Goal: Task Accomplishment & Management: Manage account settings

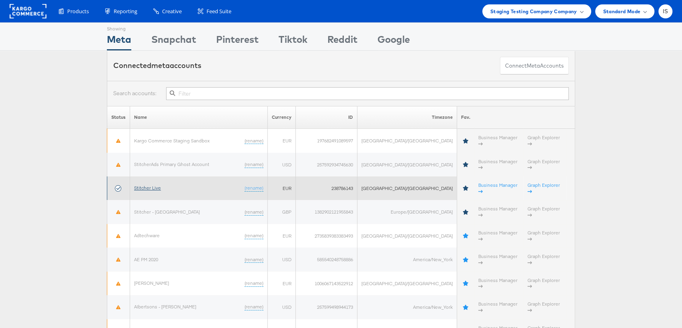
click at [148, 185] on link "Stitcher Live" at bounding box center [147, 188] width 27 height 6
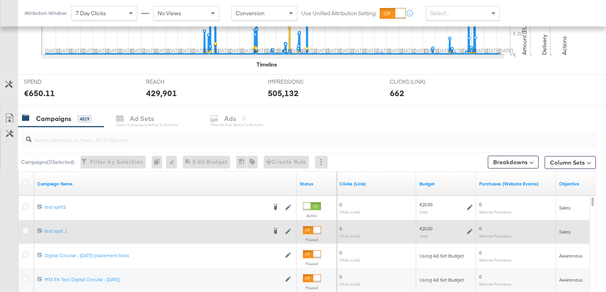
scroll to position [247, 0]
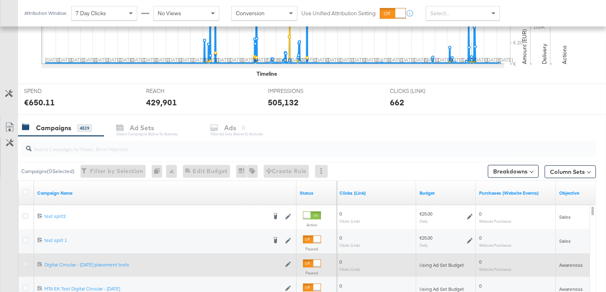
click at [24, 263] on icon at bounding box center [25, 264] width 6 height 6
click at [0, 0] on input "checkbox" at bounding box center [0, 0] width 0 height 0
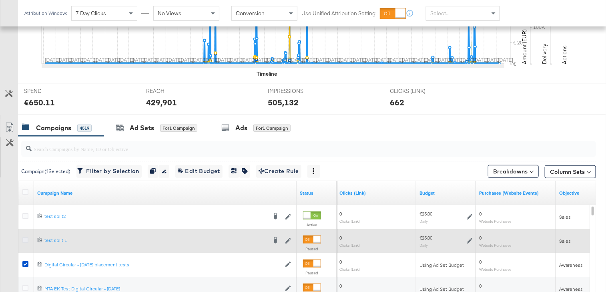
click at [25, 239] on icon at bounding box center [25, 240] width 6 height 6
click at [0, 0] on input "checkbox" at bounding box center [0, 0] width 0 height 0
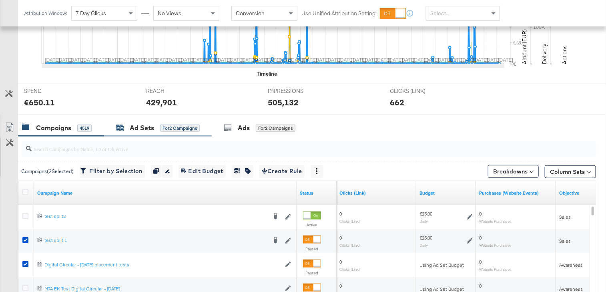
click at [163, 130] on div "Ad Sets for 2 Campaigns" at bounding box center [158, 127] width 84 height 9
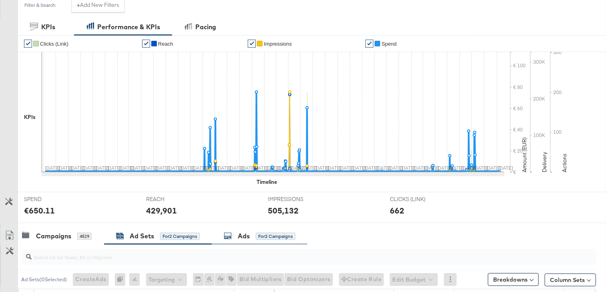
scroll to position [0, 0]
